Goal: Use online tool/utility: Use online tool/utility

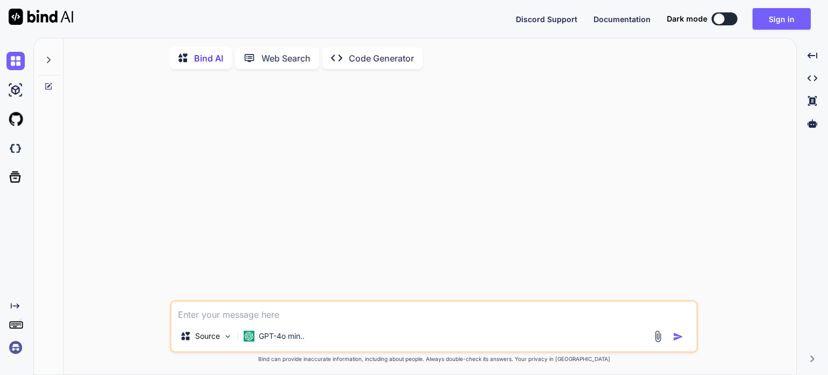
type textarea "x"
click at [18, 149] on img at bounding box center [15, 148] width 18 height 18
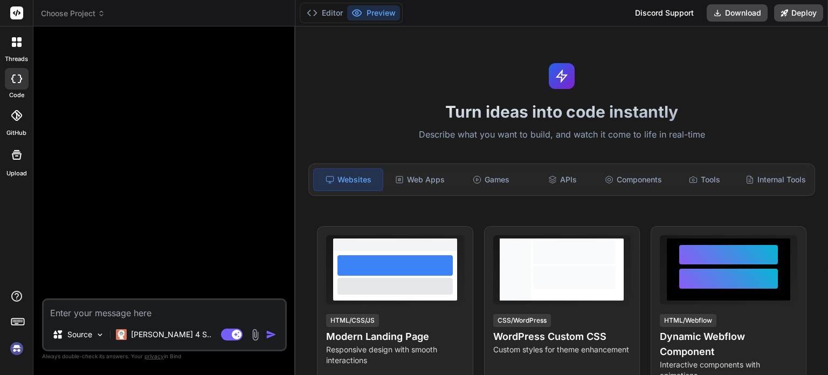
type textarea "x"
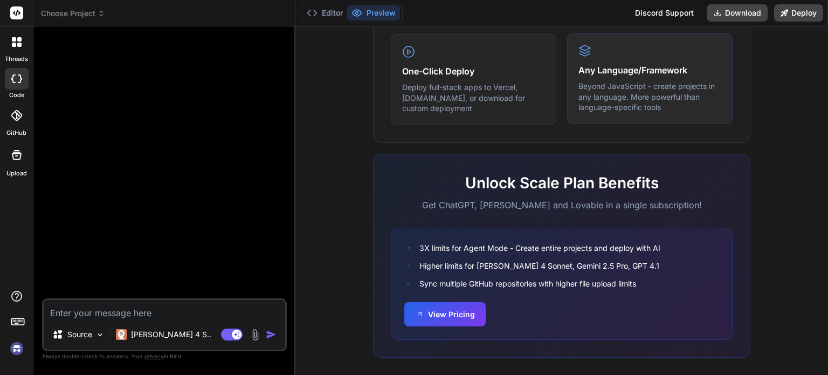
scroll to position [685, 0]
